Goal: Information Seeking & Learning: Learn about a topic

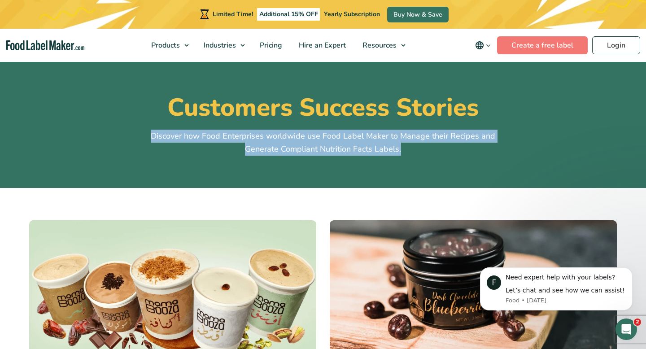
drag, startPoint x: 389, startPoint y: 153, endPoint x: 124, endPoint y: 137, distance: 265.2
click at [124, 137] on div "Customers Success Stories Discover how Food Enterprises worldwide use Food Labe…" at bounding box center [322, 124] width 601 height 63
copy p "Discover how Food Enterprises worldwide use Food Label Maker to Manage their Re…"
click at [512, 127] on div "Customers Success Stories Discover how Food Enterprises worldwide use Food Labe…" at bounding box center [322, 124] width 601 height 63
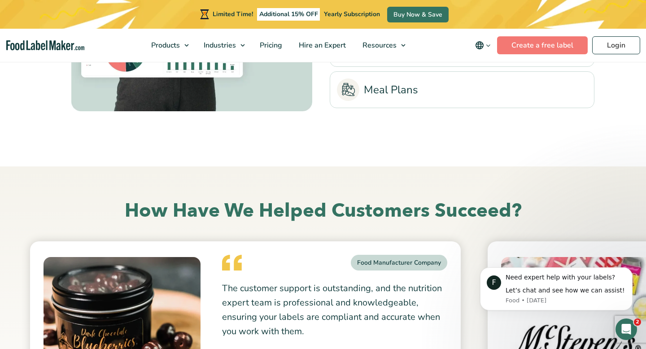
scroll to position [2091, 0]
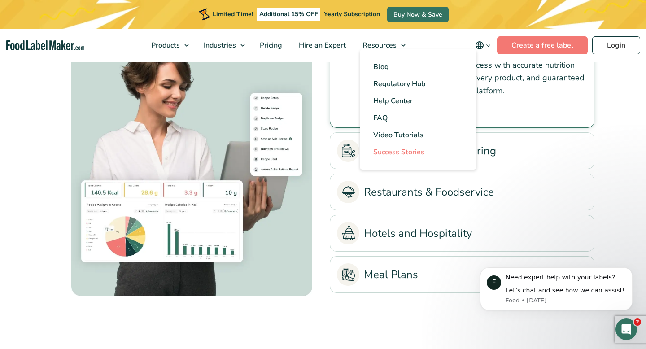
click at [400, 149] on span "Success Stories" at bounding box center [398, 152] width 51 height 10
